Goal: Information Seeking & Learning: Learn about a topic

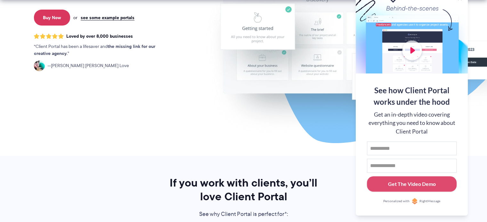
scroll to position [159, 0]
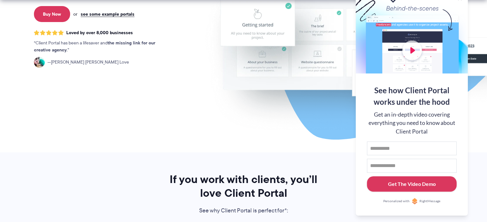
click at [410, 185] on div "Get The Video Demo" at bounding box center [412, 184] width 48 height 8
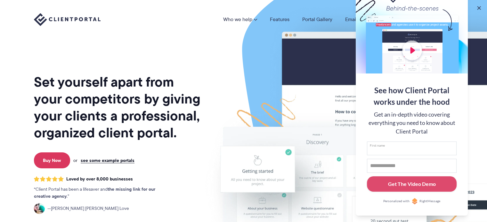
scroll to position [0, 0]
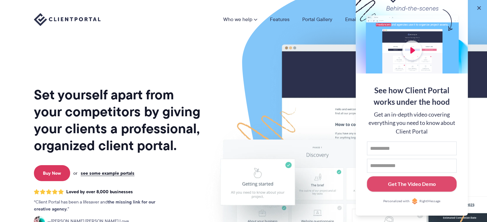
click at [409, 52] on div at bounding box center [411, 31] width 112 height 83
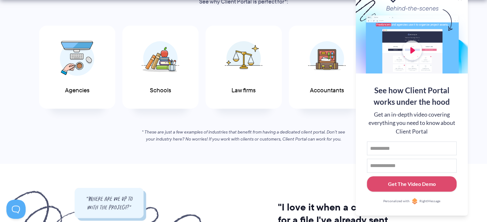
scroll to position [370, 0]
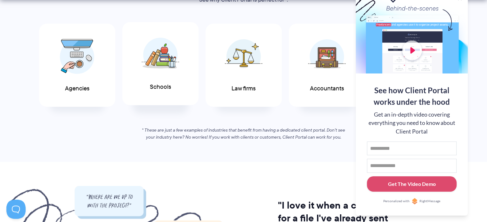
click at [169, 66] on img at bounding box center [160, 54] width 38 height 35
